Goal: Transaction & Acquisition: Purchase product/service

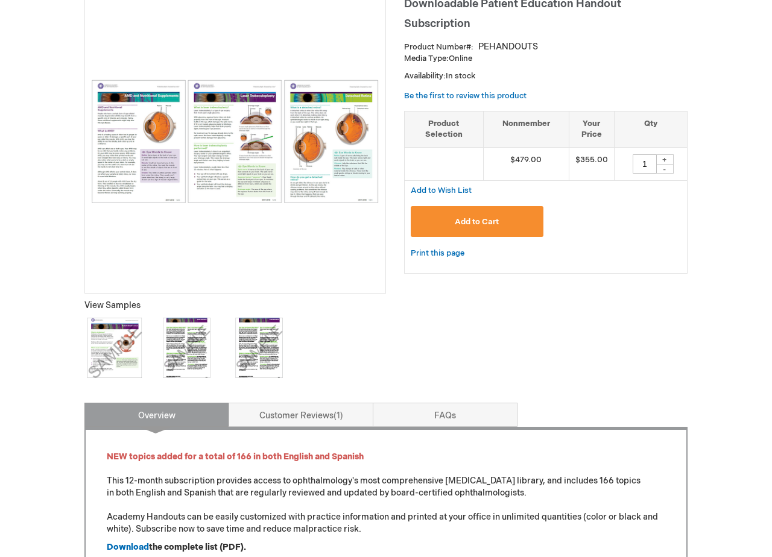
scroll to position [178, 0]
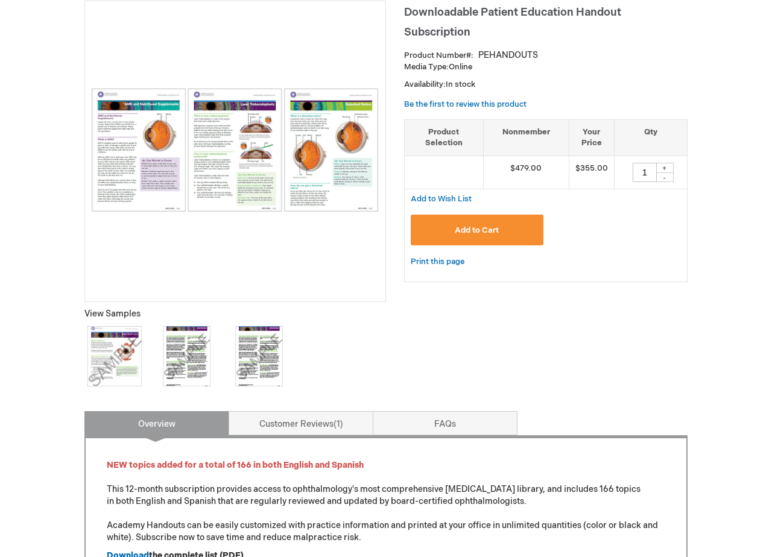
click at [99, 347] on img at bounding box center [114, 356] width 60 height 60
click at [232, 163] on img at bounding box center [235, 150] width 288 height 124
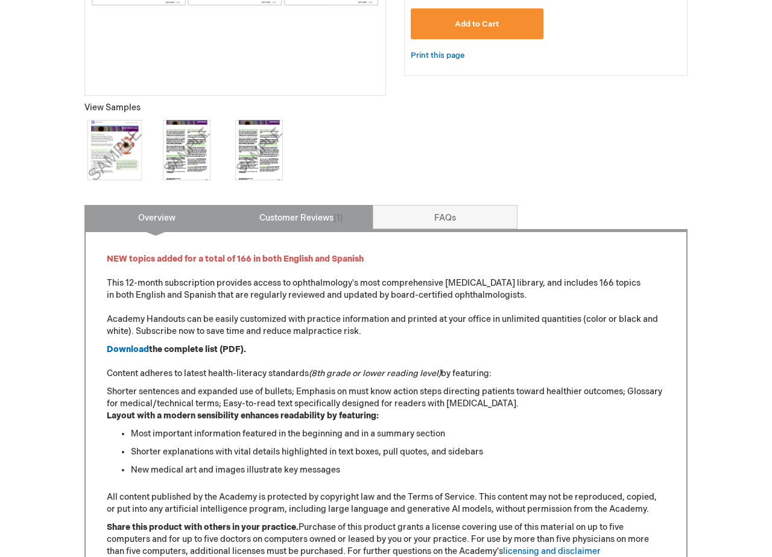
click at [283, 221] on link "Customer Reviews 1" at bounding box center [301, 217] width 145 height 24
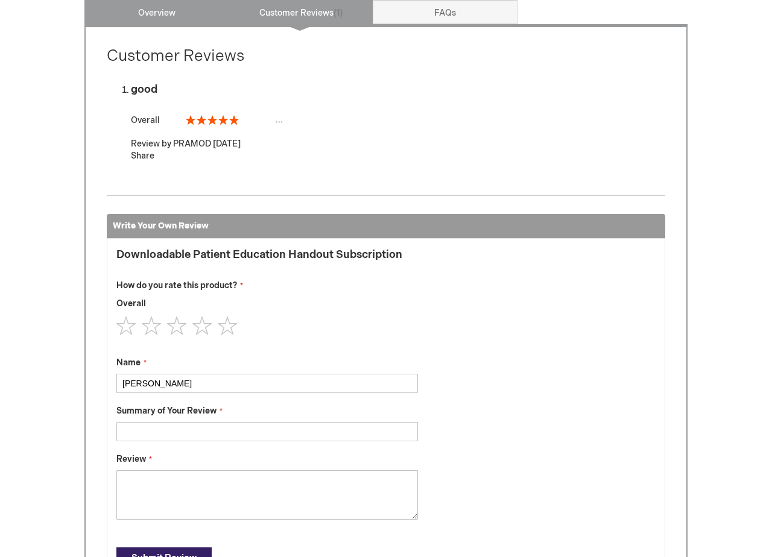
click at [170, 18] on link "Overview" at bounding box center [156, 12] width 145 height 24
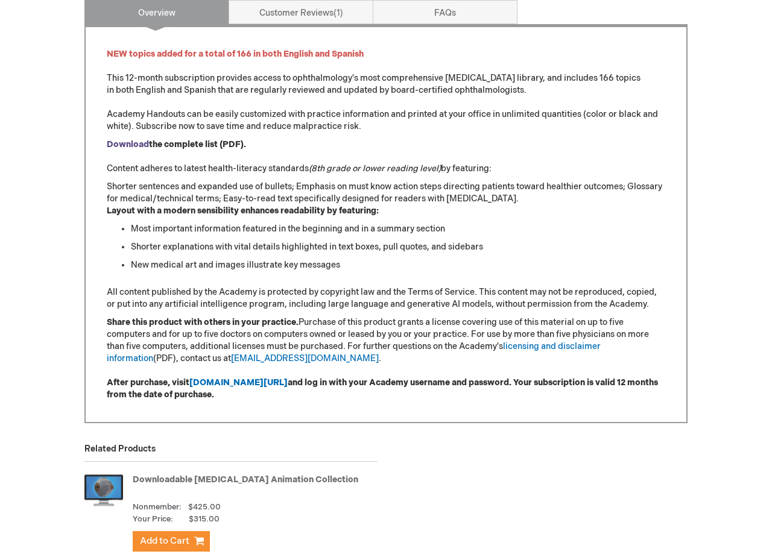
click at [122, 142] on strong "Download" at bounding box center [128, 144] width 42 height 10
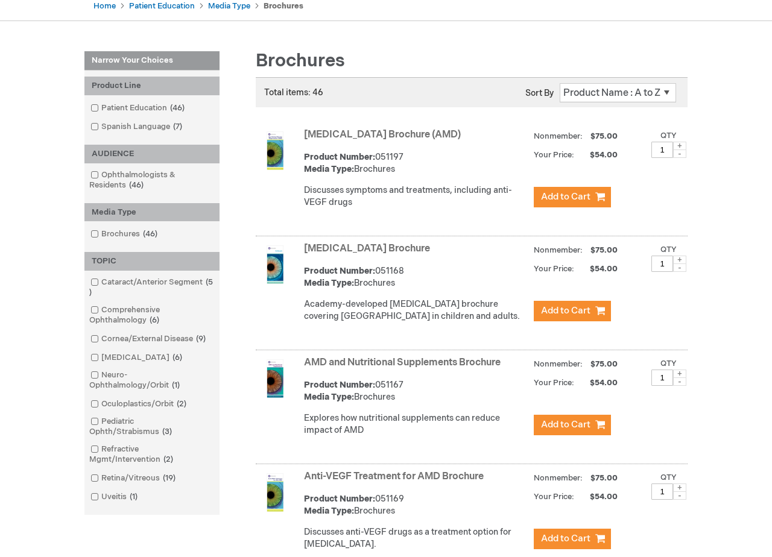
scroll to position [133, 0]
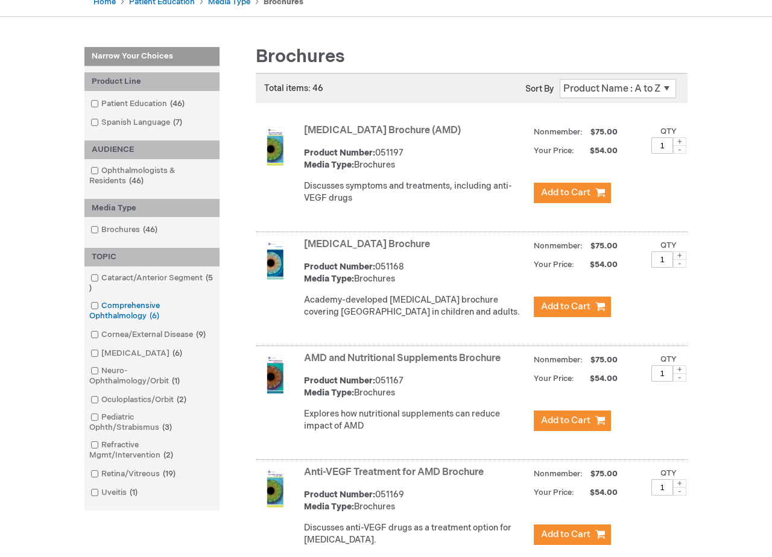
click at [101, 304] on span at bounding box center [101, 306] width 0 height 10
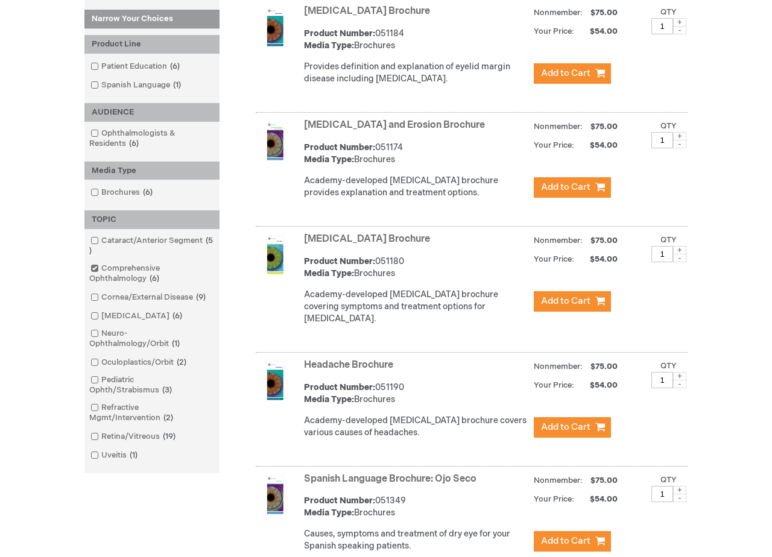
scroll to position [244, 0]
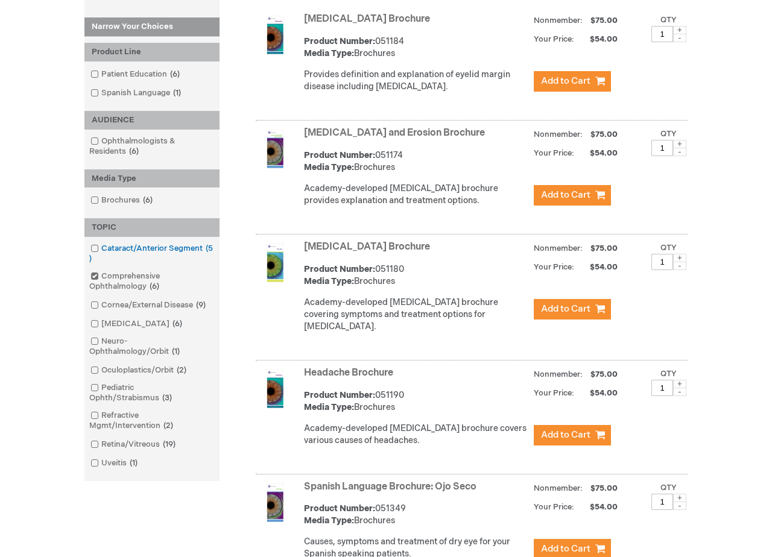
click at [101, 248] on span at bounding box center [101, 249] width 0 height 10
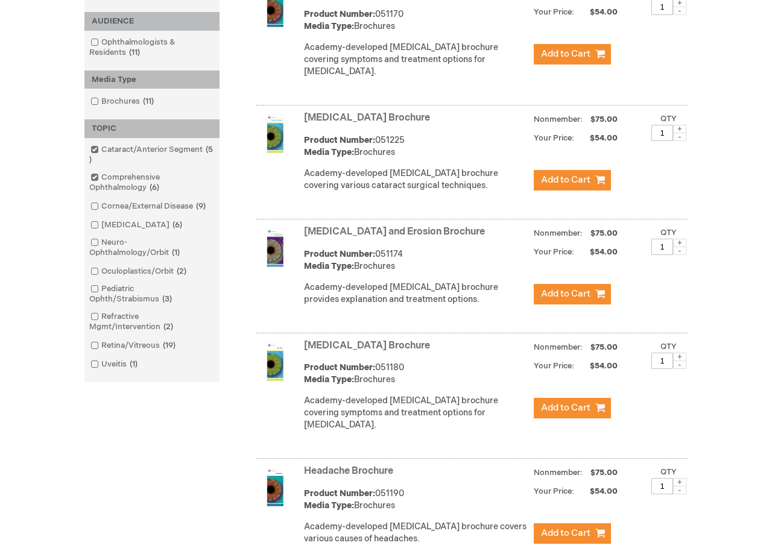
scroll to position [374, 0]
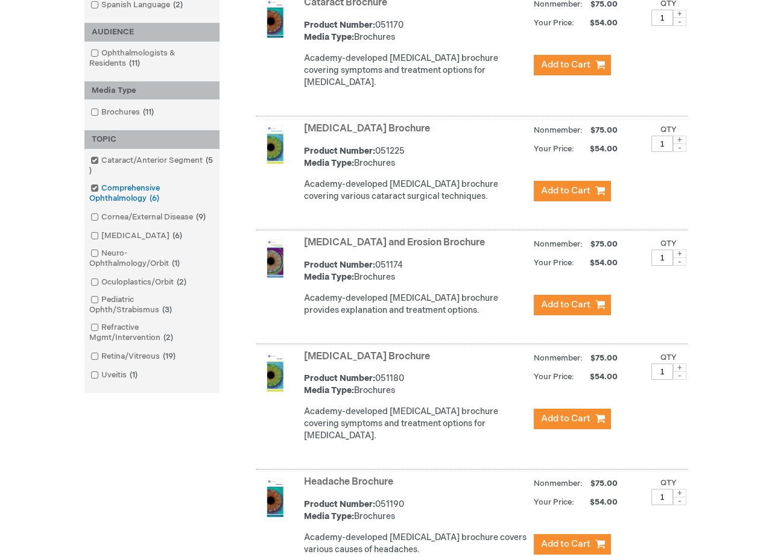
click at [101, 188] on span at bounding box center [101, 188] width 0 height 10
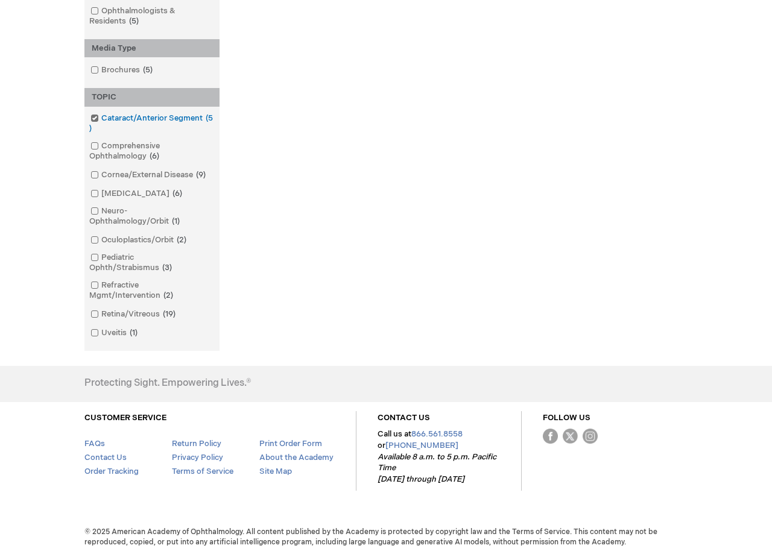
click at [101, 118] on span at bounding box center [101, 118] width 0 height 10
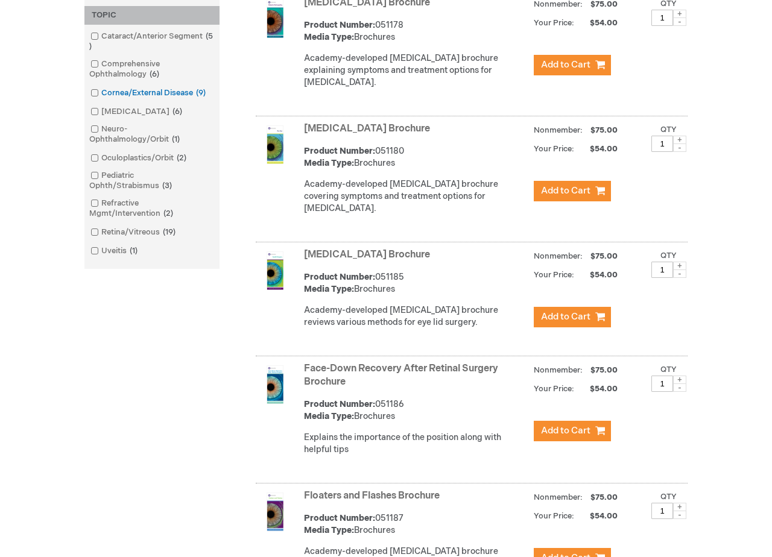
click at [101, 92] on span at bounding box center [101, 93] width 0 height 10
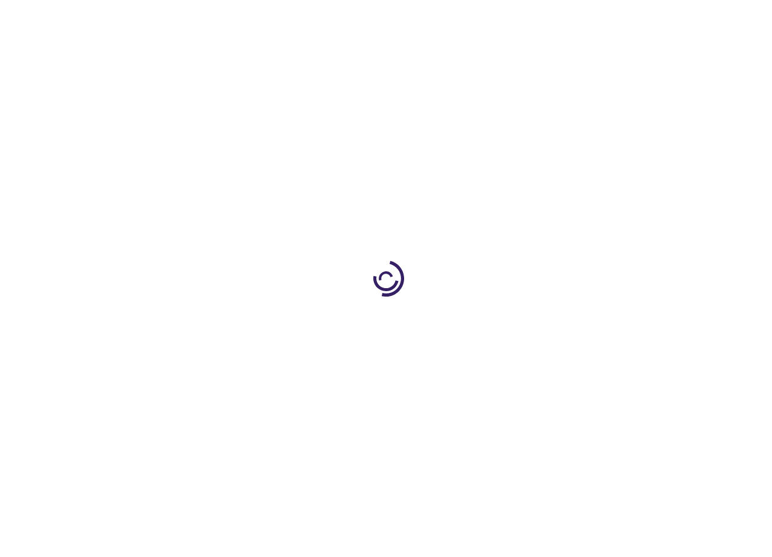
type input "1"
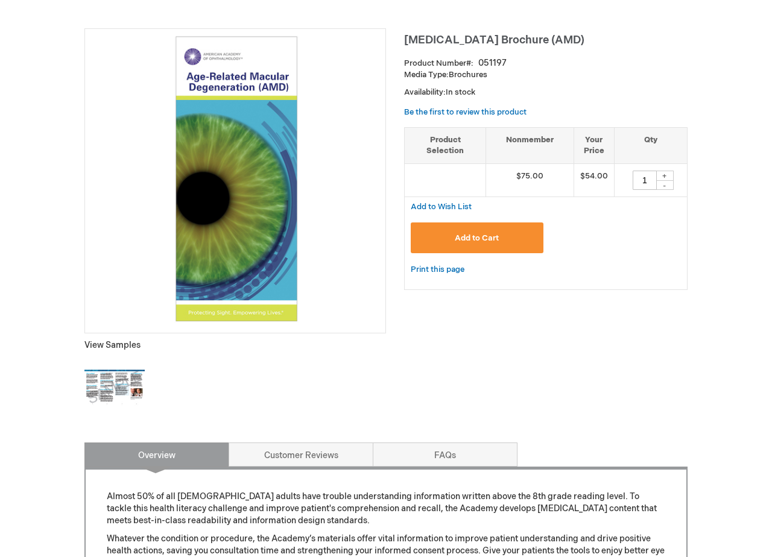
scroll to position [126, 0]
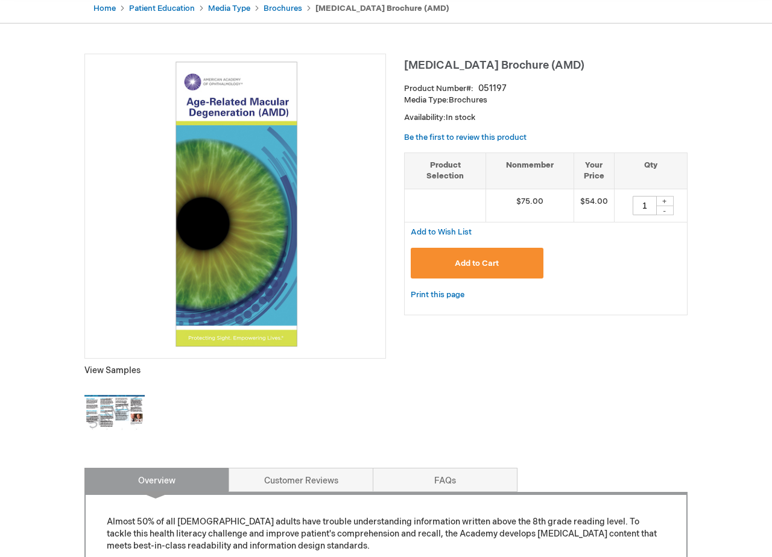
click at [116, 433] on img at bounding box center [114, 413] width 60 height 60
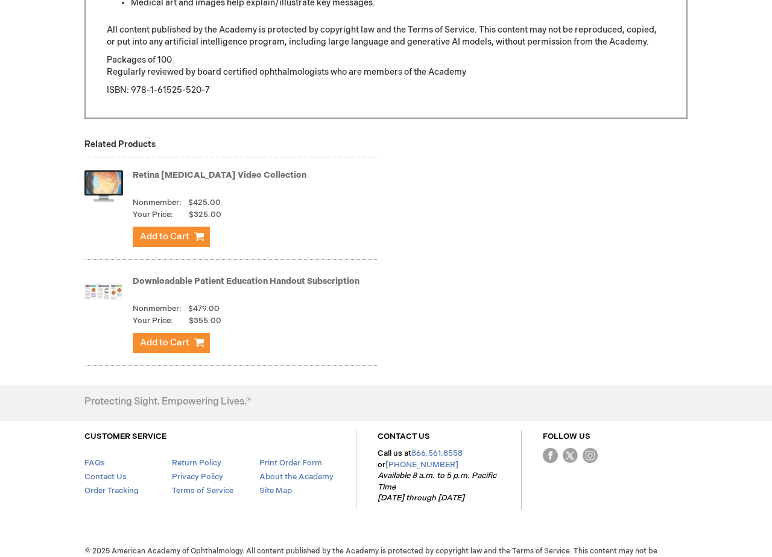
scroll to position [1020, 0]
